Goal: Complete application form

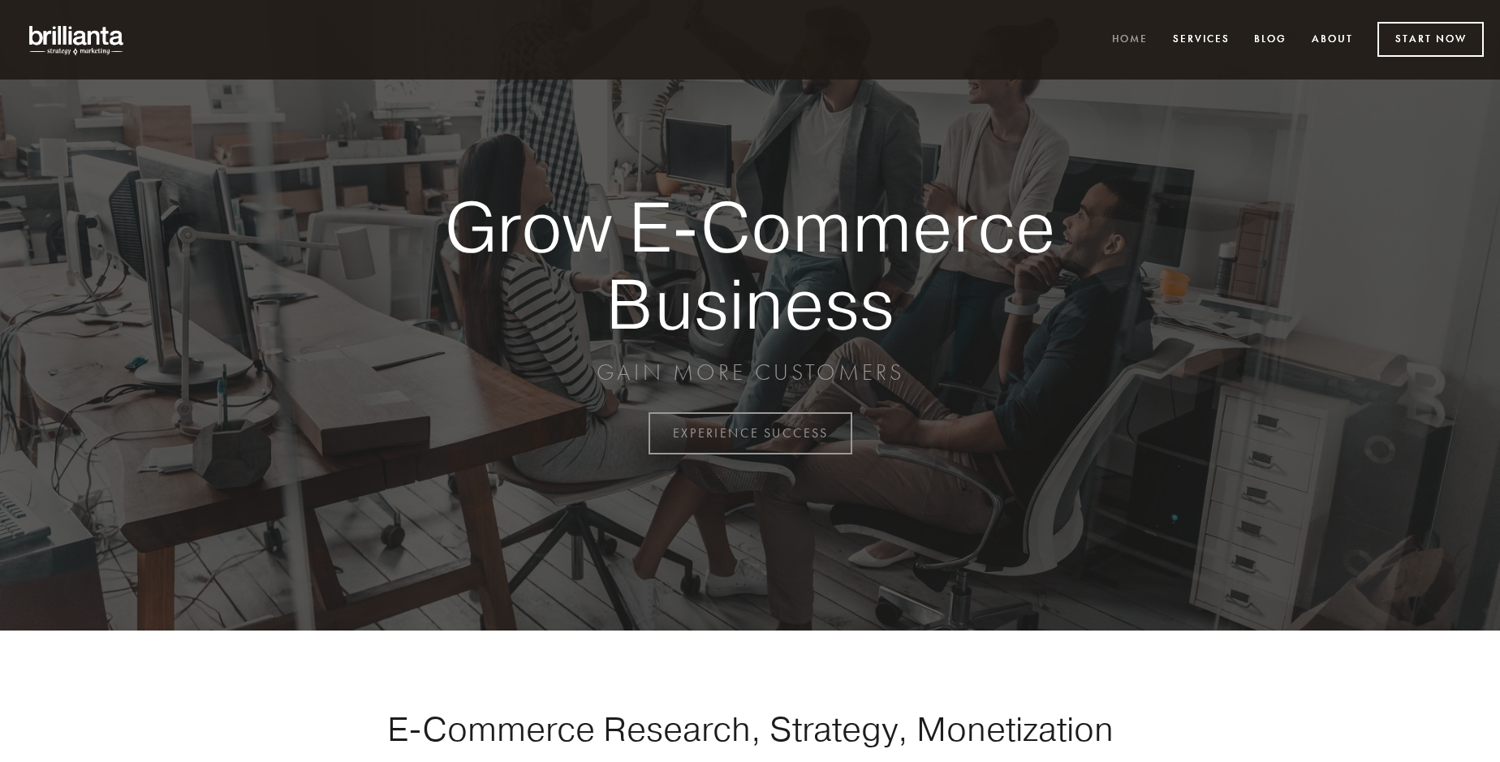
scroll to position [4256, 0]
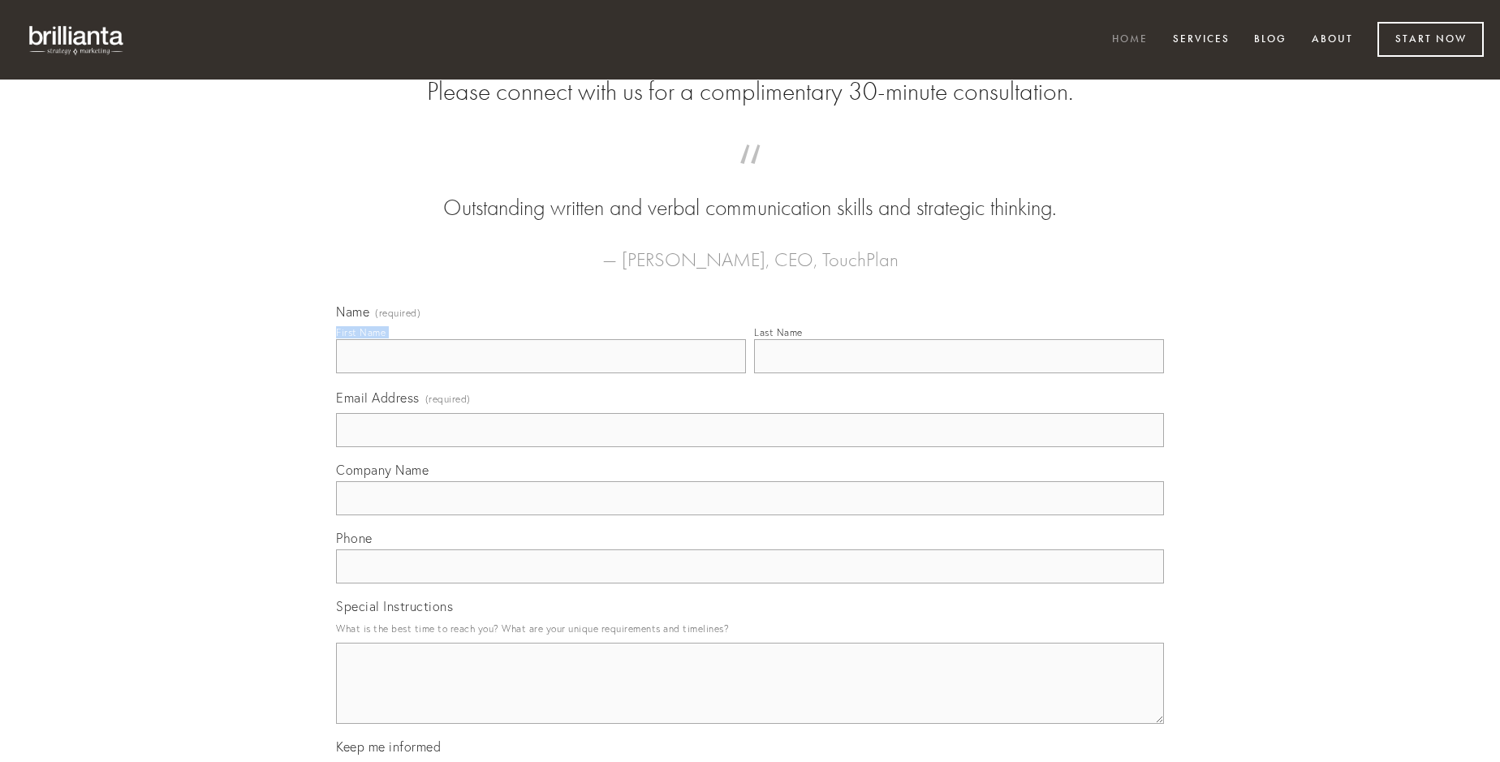
type input "[PERSON_NAME]"
click at [959, 373] on input "Last Name" at bounding box center [959, 356] width 410 height 34
type input "[PERSON_NAME]"
click at [750, 447] on input "Email Address (required)" at bounding box center [750, 430] width 828 height 34
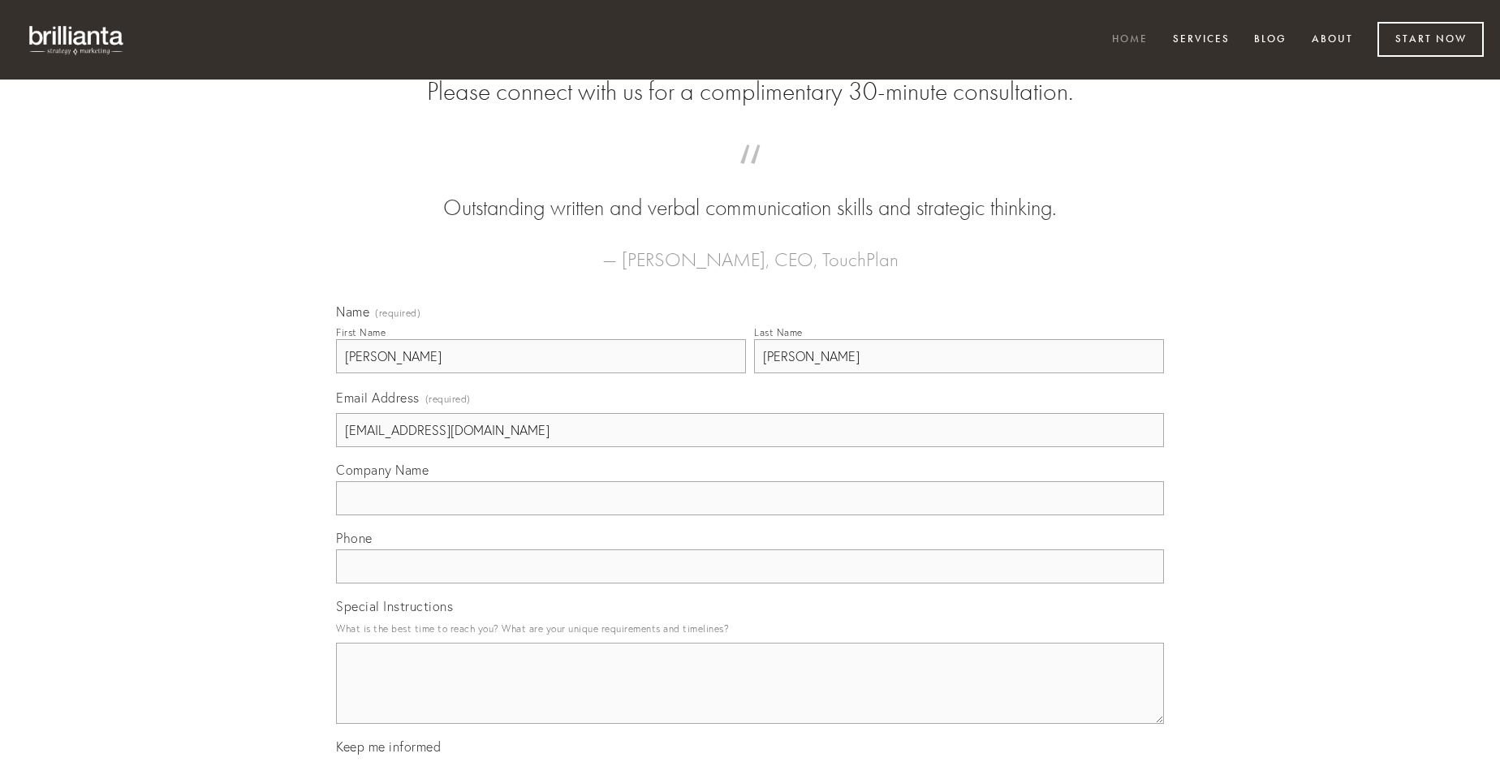
type input "[EMAIL_ADDRESS][DOMAIN_NAME]"
click at [750, 516] on input "Company Name" at bounding box center [750, 498] width 828 height 34
type input "volo"
click at [750, 584] on input "text" at bounding box center [750, 567] width 828 height 34
click at [750, 698] on textarea "Special Instructions" at bounding box center [750, 683] width 828 height 81
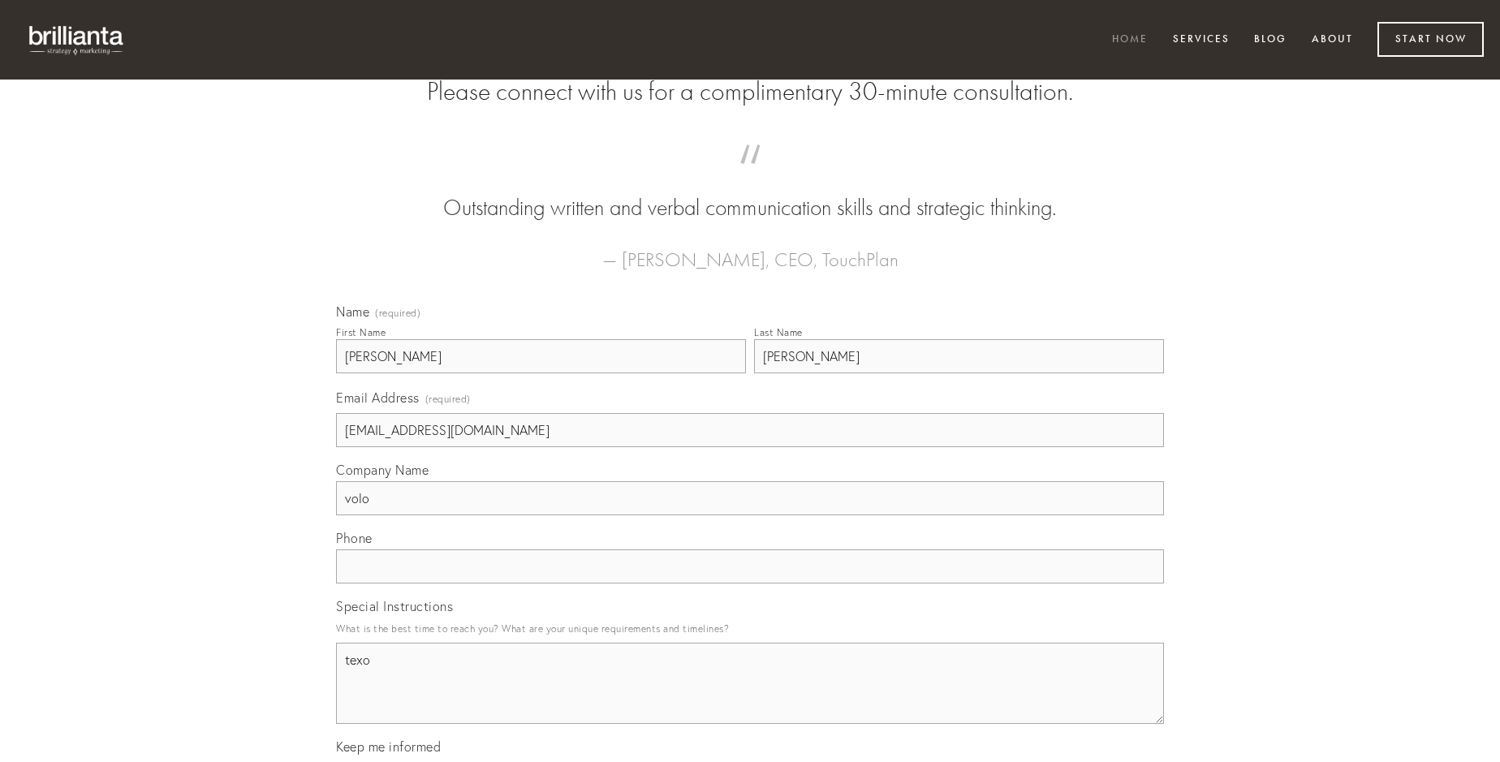
type textarea "texo"
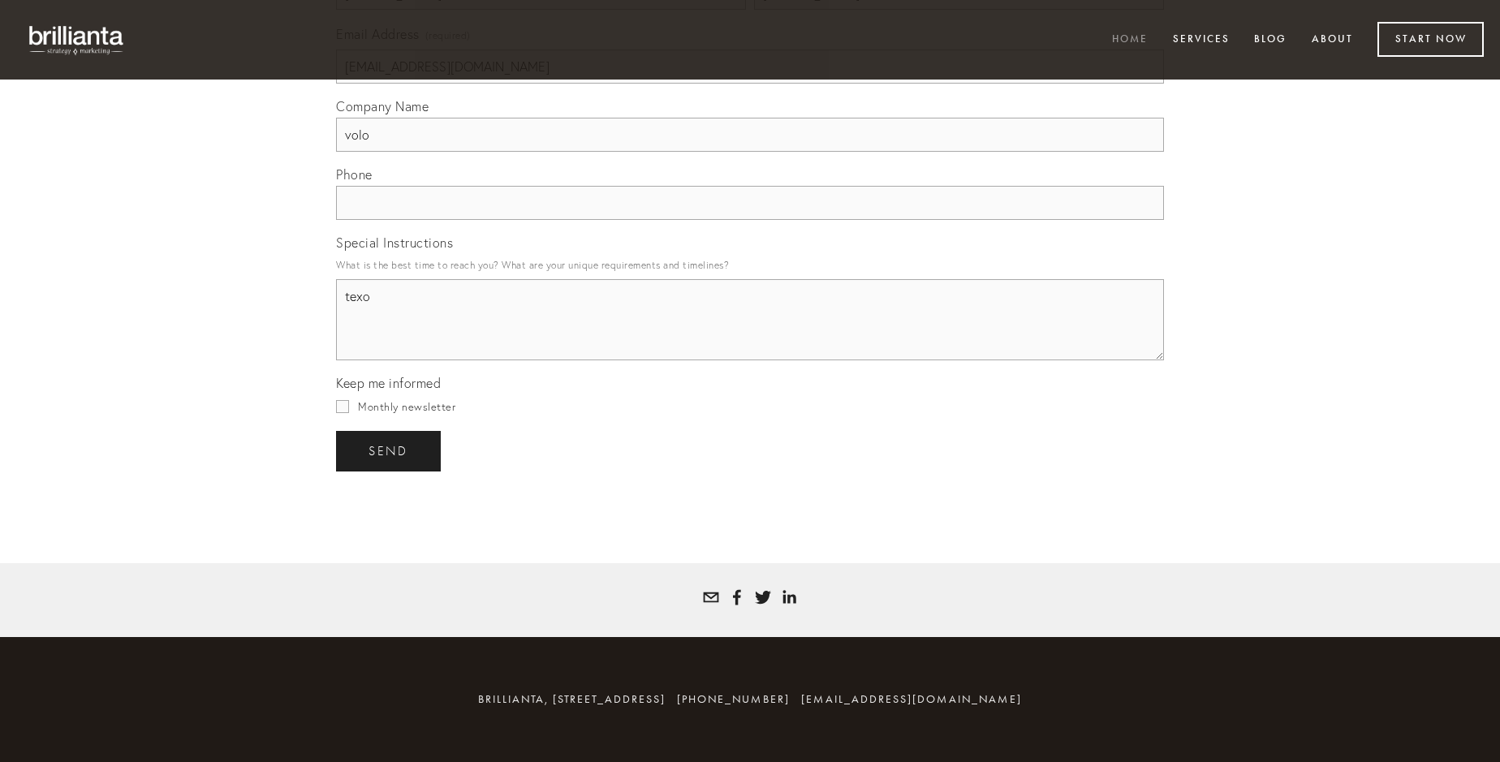
click at [390, 451] on span "send" at bounding box center [389, 451] width 40 height 15
